Goal: Navigation & Orientation: Find specific page/section

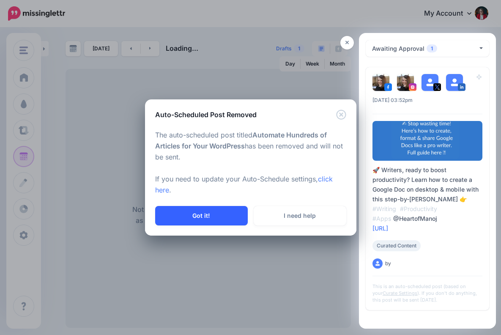
click at [212, 213] on button "Got it!" at bounding box center [201, 215] width 93 height 19
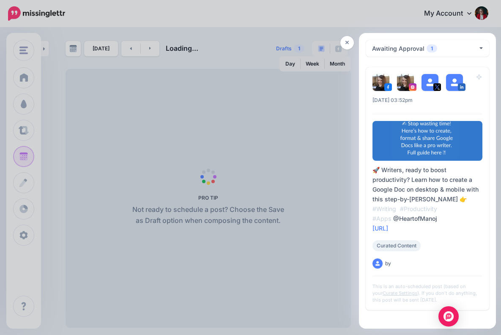
click at [276, 127] on div at bounding box center [250, 167] width 501 height 335
click at [347, 41] on icon at bounding box center [347, 43] width 4 height 6
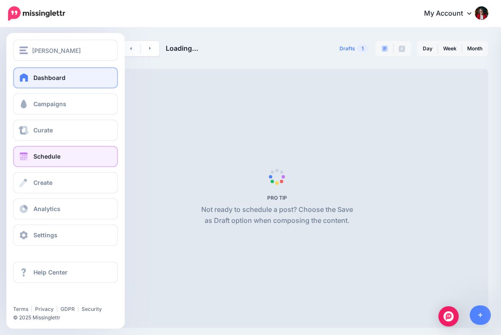
click at [47, 79] on span "Dashboard" at bounding box center [49, 77] width 32 height 7
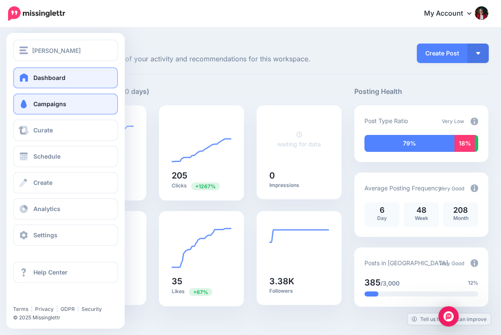
click at [60, 105] on span "Campaigns" at bounding box center [49, 103] width 33 height 7
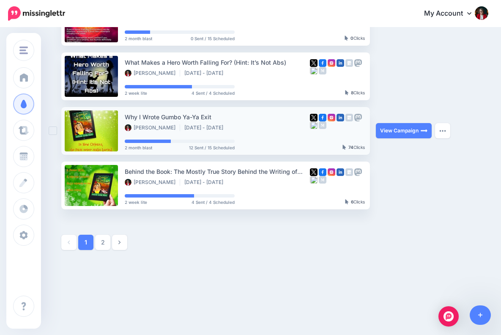
scroll to position [441, 0]
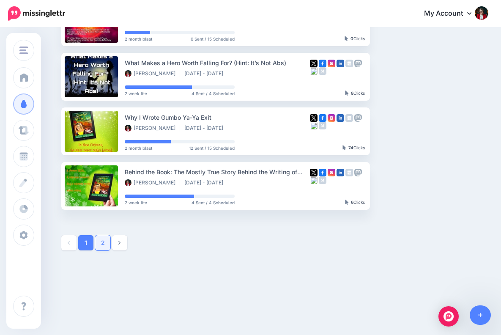
click at [102, 243] on link "2" at bounding box center [102, 242] width 15 height 15
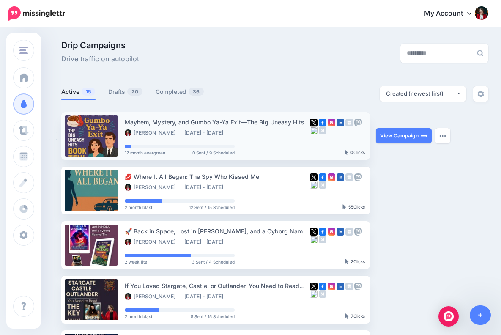
scroll to position [0, 0]
